Goal: Navigation & Orientation: Find specific page/section

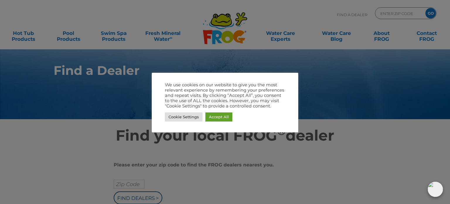
click at [295, 141] on div at bounding box center [225, 102] width 450 height 204
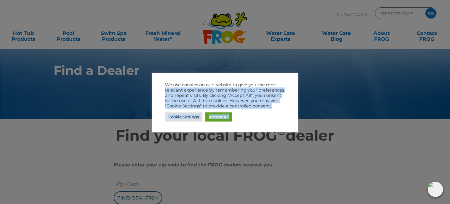
drag, startPoint x: 288, startPoint y: 79, endPoint x: 342, endPoint y: 96, distance: 56.9
click at [342, 96] on body ".st130{clip-path:url(#SVGID_2_);fill-rule:evenodd;clip-rule:evenodd;fill:#C3CC0…" at bounding box center [225, 102] width 450 height 204
click at [259, 118] on div "Cookie Settings Accept All" at bounding box center [225, 117] width 120 height 12
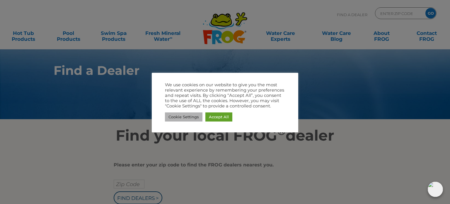
click at [186, 116] on link "Cookie Settings" at bounding box center [184, 116] width 38 height 9
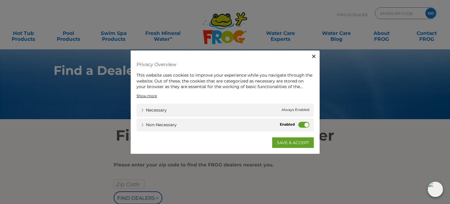
click at [301, 125] on label "Non-necessary" at bounding box center [304, 124] width 11 height 6
click at [0, 0] on input "Non-necessary" at bounding box center [0, 0] width 0 height 0
click at [303, 127] on label "Non-necessary" at bounding box center [304, 124] width 11 height 6
click at [0, 0] on input "Non-necessary" at bounding box center [0, 0] width 0 height 0
click at [302, 142] on link "SAVE & ACCEPT" at bounding box center [293, 142] width 42 height 11
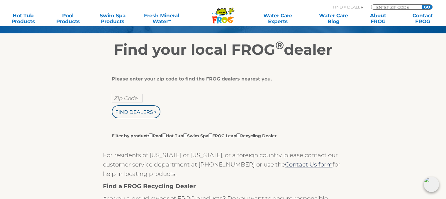
scroll to position [88, 0]
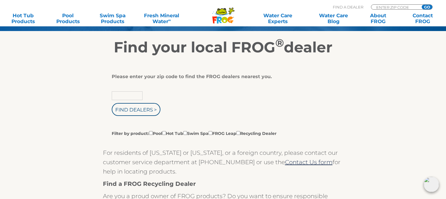
click at [122, 96] on input "text" at bounding box center [127, 95] width 31 height 9
type input "78626"
click at [144, 113] on input "Find Dealers >" at bounding box center [136, 109] width 49 height 13
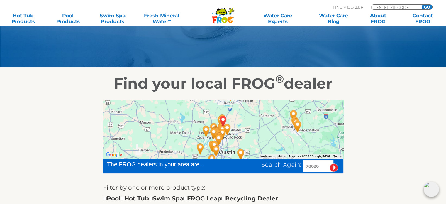
scroll to position [29, 0]
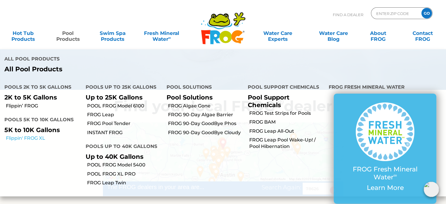
click at [24, 135] on link "Flippin' FROG XL" at bounding box center [43, 138] width 75 height 6
